Goal: Task Accomplishment & Management: Use online tool/utility

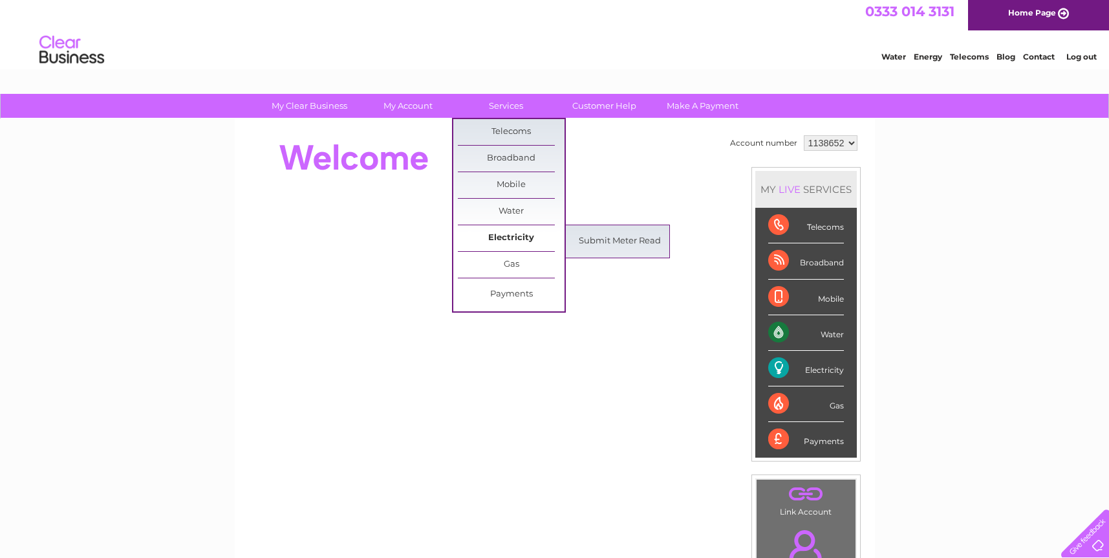
scroll to position [5, 0]
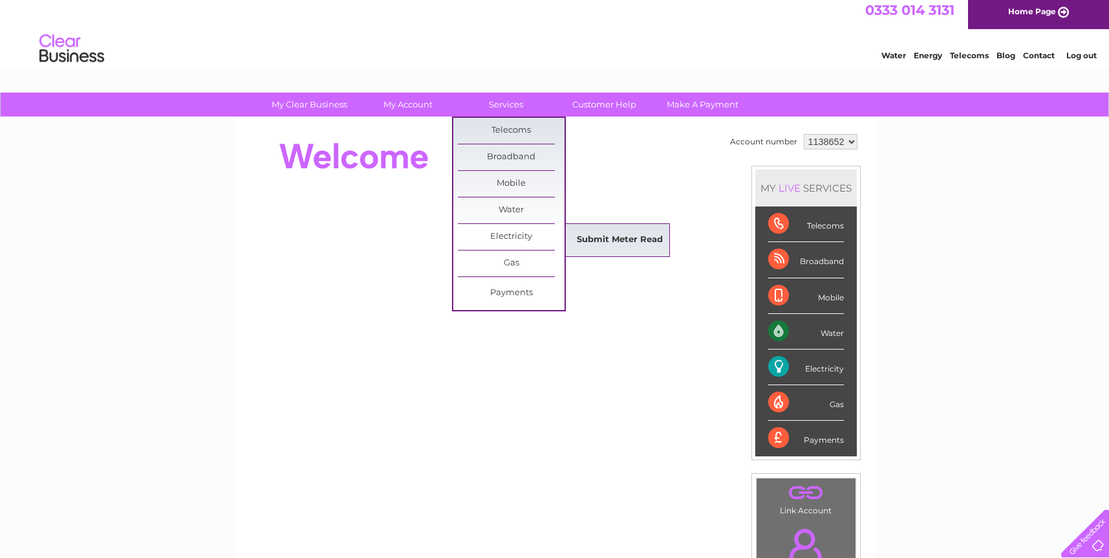
click at [613, 236] on link "Submit Meter Read" at bounding box center [620, 240] width 107 height 26
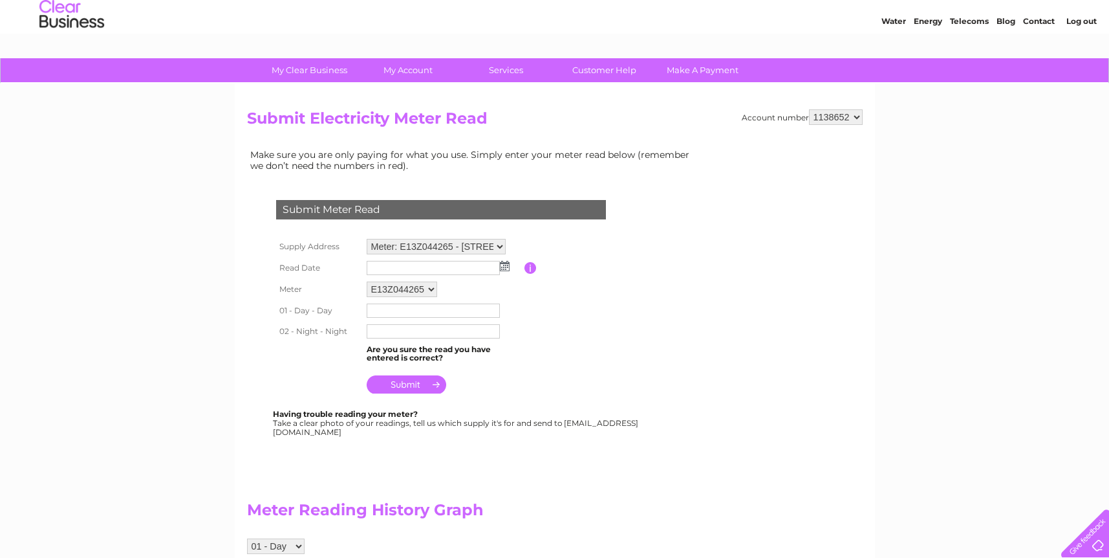
scroll to position [50, 0]
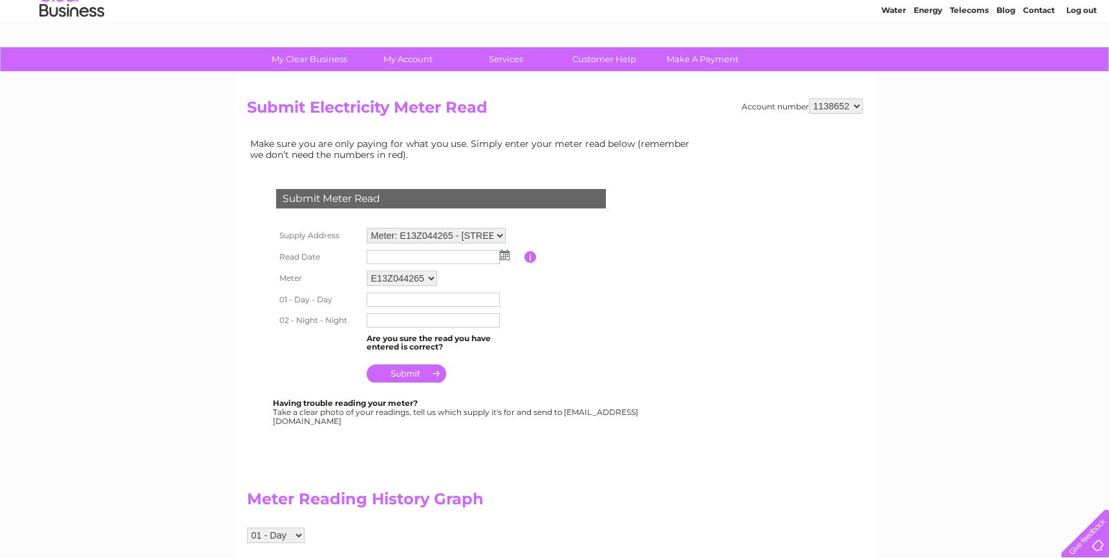
click at [506, 254] on img at bounding box center [505, 255] width 10 height 10
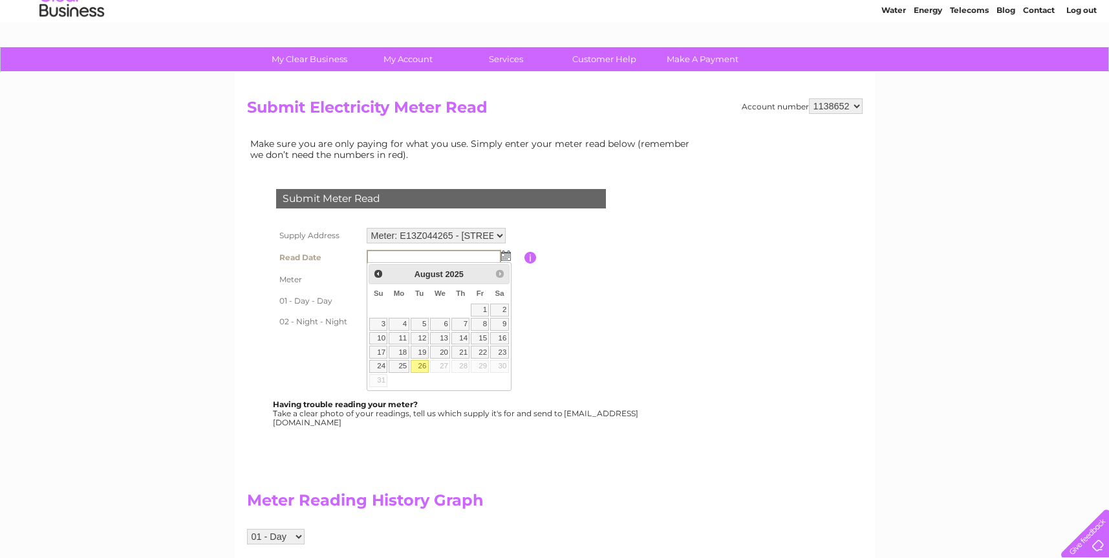
click at [420, 362] on link "26" at bounding box center [420, 366] width 18 height 13
type input "[DATE]"
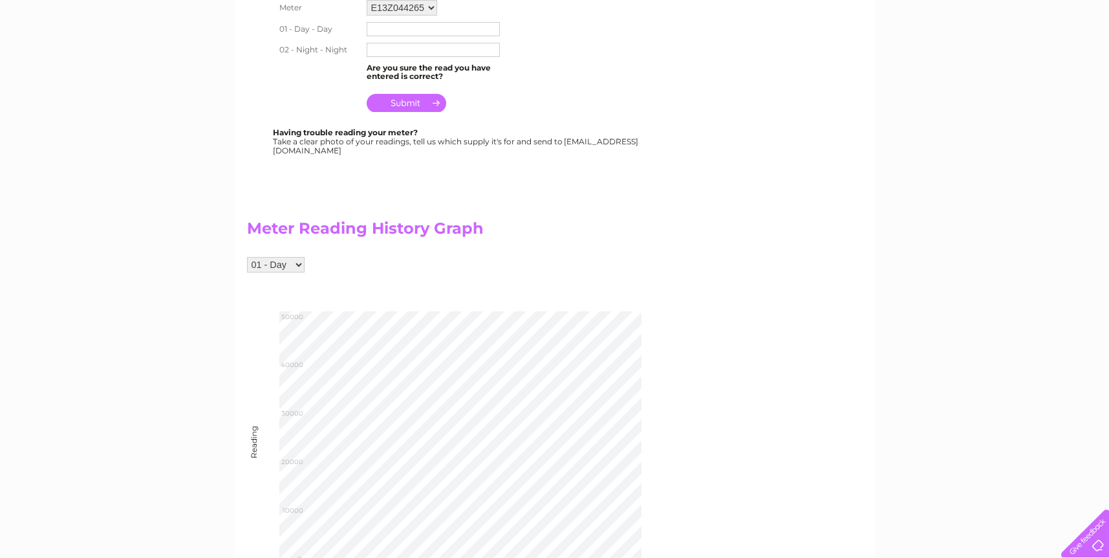
scroll to position [331, 0]
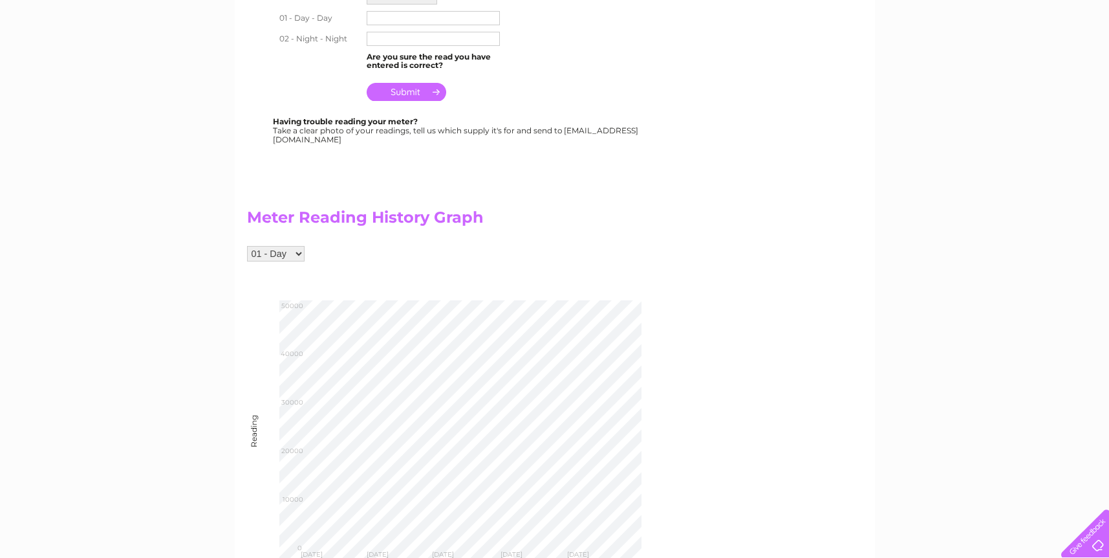
select select "252198"
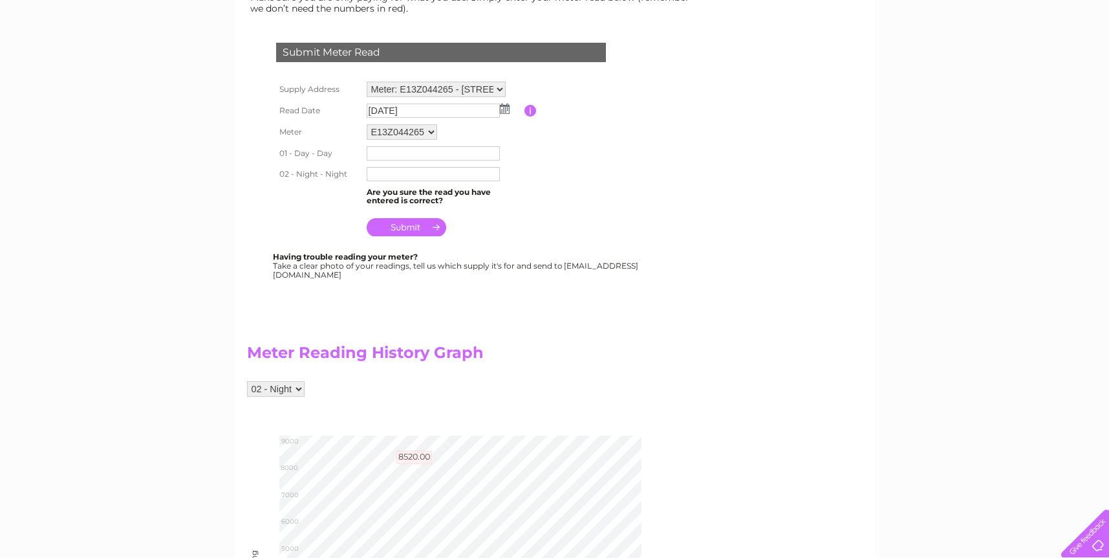
scroll to position [142, 0]
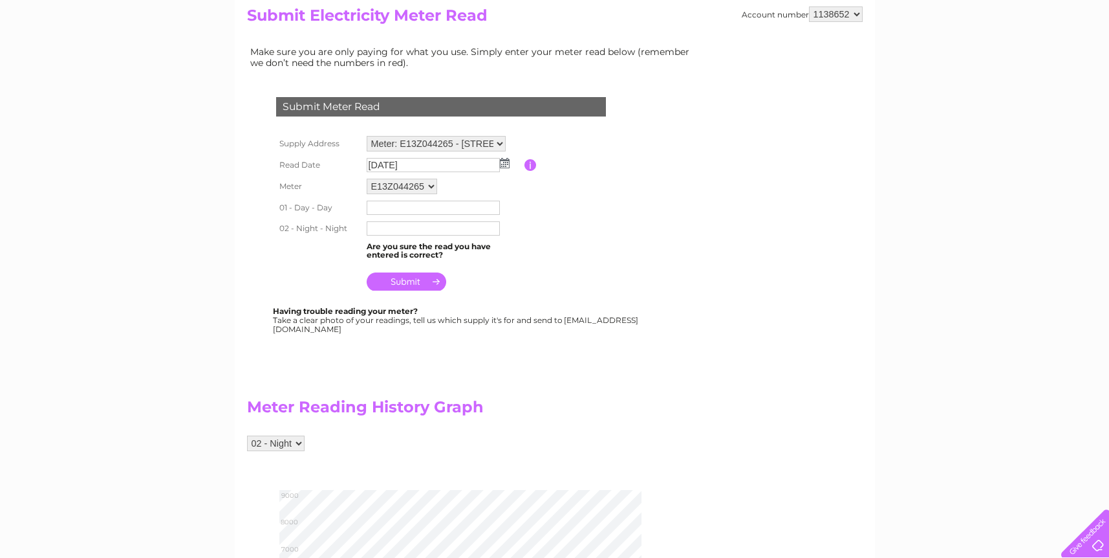
click at [385, 224] on input "text" at bounding box center [433, 228] width 133 height 14
type input "8872"
click at [387, 210] on input "text" at bounding box center [433, 208] width 133 height 14
type input "46683"
select select "252197"
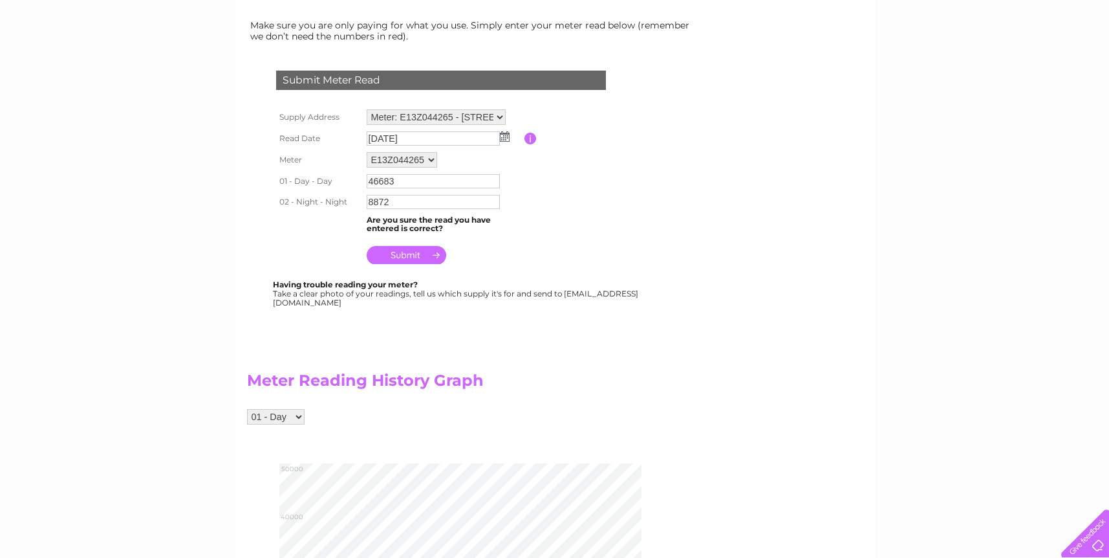
scroll to position [169, 1]
click at [384, 252] on input "submit" at bounding box center [407, 253] width 80 height 18
